Goal: Task Accomplishment & Management: Manage account settings

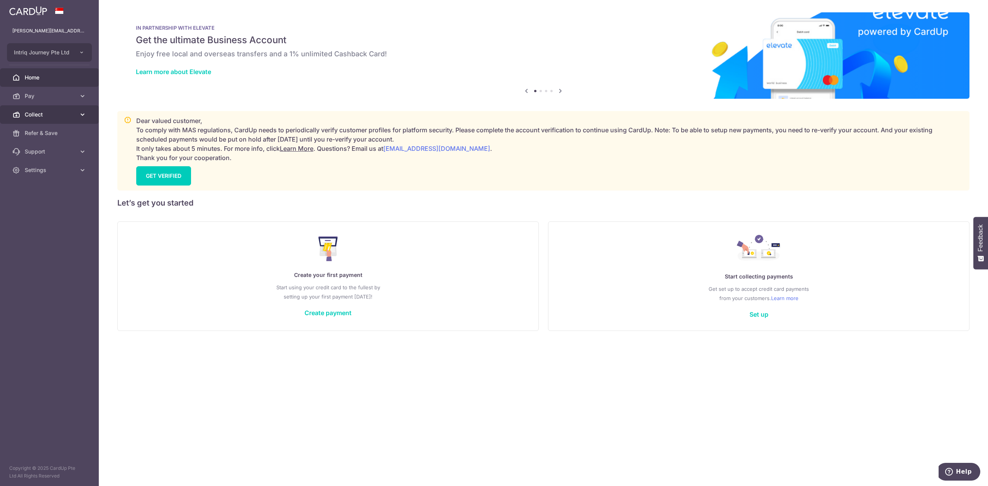
click at [33, 113] on span "Collect" at bounding box center [50, 115] width 51 height 8
click at [36, 132] on span "Dashboard" at bounding box center [50, 133] width 51 height 8
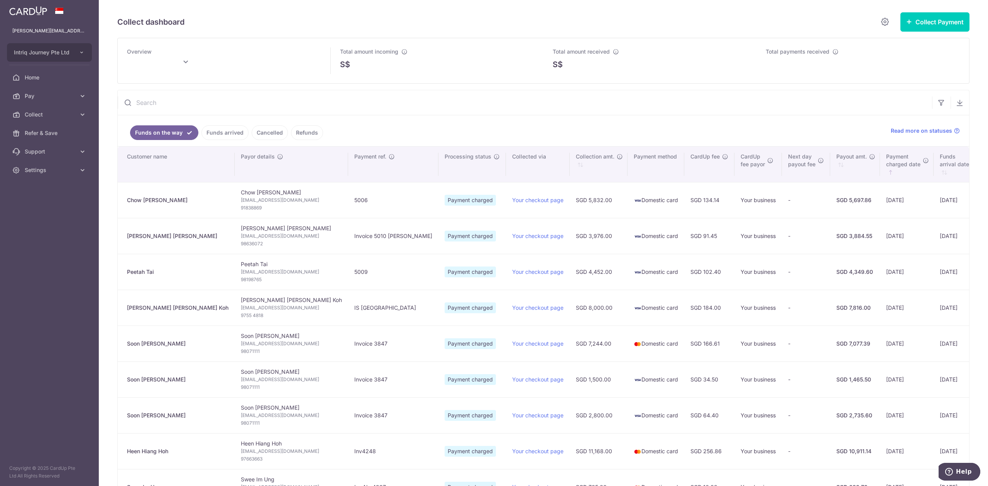
type input "September 2025"
click at [27, 173] on span "Settings" at bounding box center [50, 170] width 51 height 8
click at [32, 211] on span "Logout" at bounding box center [50, 207] width 51 height 8
